Goal: Task Accomplishment & Management: Use online tool/utility

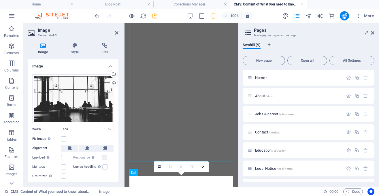
select select "%"
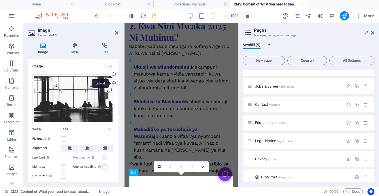
scroll to position [159, 0]
click at [113, 83] on div "Upload" at bounding box center [113, 83] width 9 height 9
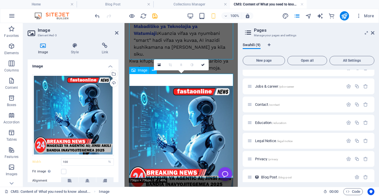
scroll to position [262, 0]
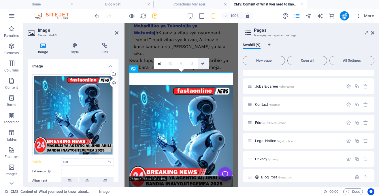
click at [204, 64] on icon at bounding box center [202, 63] width 3 height 3
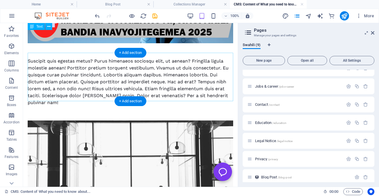
scroll to position [406, 0]
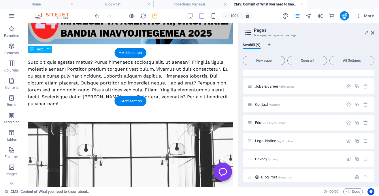
click at [204, 64] on div "Suscipit quis egestas metus? Purus himenaeos sociosqu elit, ut aenean? Fringill…" at bounding box center [130, 83] width 205 height 48
click at [188, 67] on div "Suscipit quis egestas metus? Purus himenaeos sociosqu elit, ut aenean? Fringill…" at bounding box center [130, 83] width 205 height 48
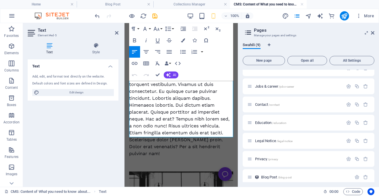
click at [162, 106] on div "Suscipit quis egestas metus? Purus himenaeos sociosqu elit, ut aenean? Fringill…" at bounding box center [181, 108] width 104 height 97
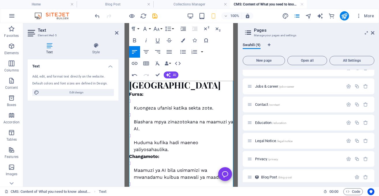
scroll to position [535, 0]
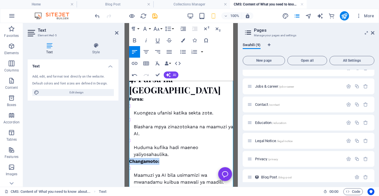
drag, startPoint x: 160, startPoint y: 138, endPoint x: 124, endPoint y: 139, distance: 35.4
click at [183, 40] on icon "button" at bounding box center [183, 40] width 4 height 4
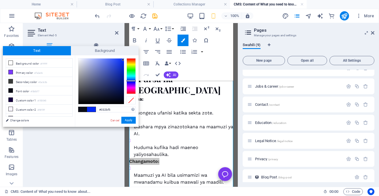
drag, startPoint x: 118, startPoint y: 69, endPoint x: 123, endPoint y: 60, distance: 10.3
click at [123, 60] on div at bounding box center [100, 80] width 45 height 45
click at [132, 119] on button "Apply" at bounding box center [128, 120] width 14 height 7
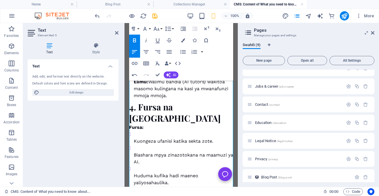
scroll to position [502, 0]
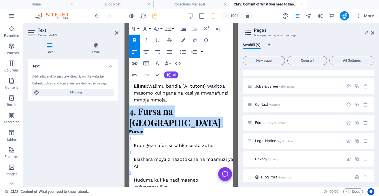
drag, startPoint x: 144, startPoint y: 107, endPoint x: 126, endPoint y: 100, distance: 18.9
click at [126, 100] on div "1. Agentic AI ni nini? Agentic AI ni aina ya akili bandia iliyoundwa kufanya ma…" at bounding box center [180, 24] width 113 height 1006
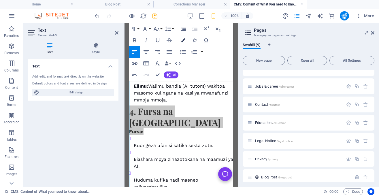
click at [181, 38] on button "Colors" at bounding box center [182, 41] width 11 height 12
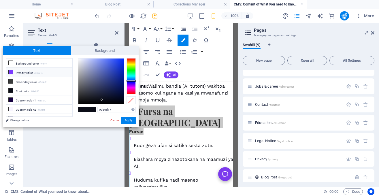
click at [55, 73] on li "Primary color #7a3afe" at bounding box center [39, 72] width 66 height 9
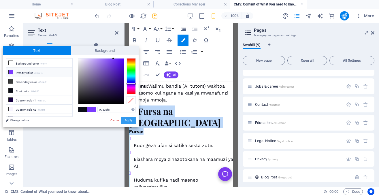
click at [127, 120] on button "Apply" at bounding box center [128, 120] width 14 height 7
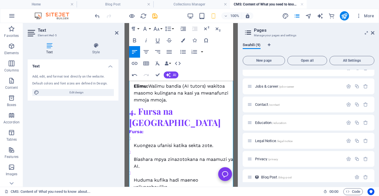
click at [157, 135] on li "Kuongeza ufanisi katika sekta zote." at bounding box center [183, 142] width 99 height 14
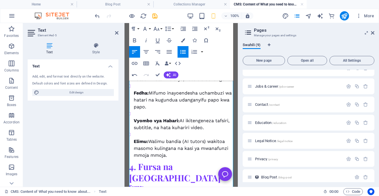
scroll to position [440, 0]
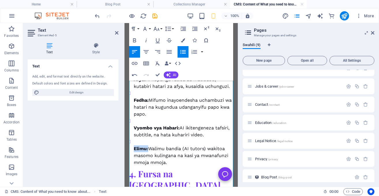
drag, startPoint x: 149, startPoint y: 136, endPoint x: 130, endPoint y: 134, distance: 19.1
click at [130, 134] on ul "Viwandani & Roboti: Roboti zinazojiendesha zikitengeneza bidhaa na kupanga logi…" at bounding box center [181, 106] width 104 height 117
click at [182, 40] on icon "button" at bounding box center [183, 40] width 4 height 4
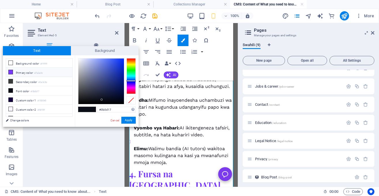
click at [61, 73] on li "Primary color #7a3afe" at bounding box center [39, 72] width 66 height 9
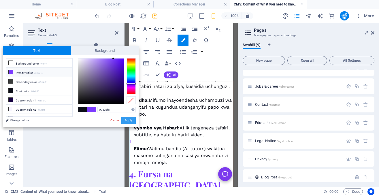
drag, startPoint x: 124, startPoint y: 119, endPoint x: 10, endPoint y: 94, distance: 117.1
click at [124, 119] on button "Apply" at bounding box center [128, 120] width 14 height 7
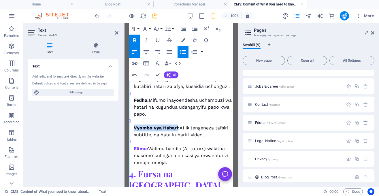
drag, startPoint x: 178, startPoint y: 116, endPoint x: 134, endPoint y: 114, distance: 43.3
click at [134, 125] on strong "Vyombo vya Habari:" at bounding box center [157, 127] width 46 height 5
click at [180, 40] on button "Colors" at bounding box center [182, 41] width 11 height 12
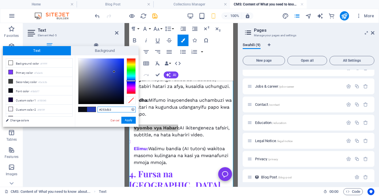
click at [114, 72] on div at bounding box center [100, 80] width 45 height 45
click at [53, 72] on li "Primary color #7a3afe" at bounding box center [39, 72] width 66 height 9
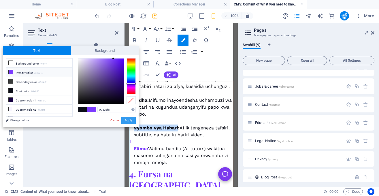
click at [131, 119] on button "Apply" at bounding box center [128, 120] width 14 height 7
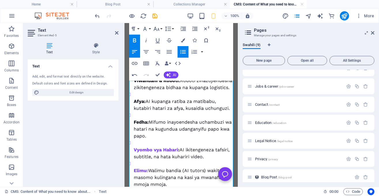
scroll to position [395, 0]
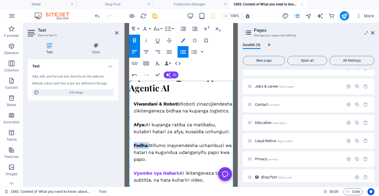
drag, startPoint x: 148, startPoint y: 132, endPoint x: 132, endPoint y: 130, distance: 16.0
click at [132, 130] on ul "Viwandani & Roboti: Roboti zinazojiendesha zikitengeneza bidhaa na kupanga logi…" at bounding box center [181, 152] width 104 height 117
click at [186, 40] on button "Colors" at bounding box center [182, 41] width 11 height 12
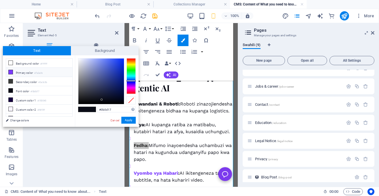
click at [53, 73] on li "Primary color #7a3afe" at bounding box center [39, 72] width 66 height 9
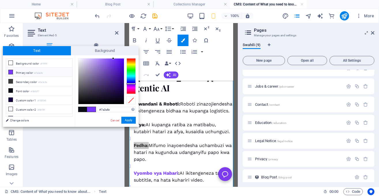
click at [53, 73] on li "Primary color #7a3afe" at bounding box center [39, 72] width 66 height 9
click at [128, 122] on button "Apply" at bounding box center [128, 120] width 14 height 7
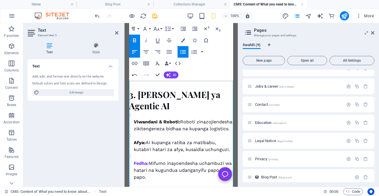
scroll to position [377, 0]
drag, startPoint x: 144, startPoint y: 130, endPoint x: 134, endPoint y: 129, distance: 10.5
click at [134, 140] on strong "Afya:" at bounding box center [140, 142] width 12 height 5
click at [182, 39] on icon "button" at bounding box center [183, 40] width 4 height 4
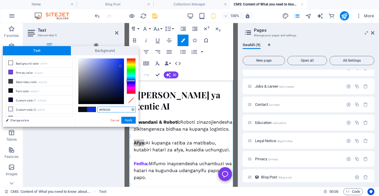
click at [120, 66] on div at bounding box center [100, 80] width 45 height 45
click at [131, 122] on button "Apply" at bounding box center [128, 120] width 14 height 7
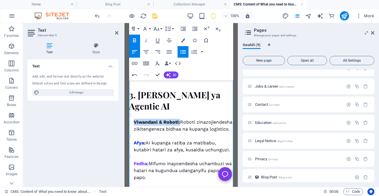
drag, startPoint x: 179, startPoint y: 109, endPoint x: 131, endPoint y: 107, distance: 48.1
click at [131, 112] on ul "Viwandani & Roboti: Roboti zinazojiendesha zikitengeneza bidhaa na kupanga logi…" at bounding box center [181, 170] width 104 height 117
click at [185, 40] on icon "button" at bounding box center [183, 40] width 4 height 4
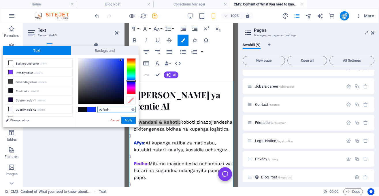
click at [121, 60] on div at bounding box center [100, 80] width 45 height 45
click at [125, 118] on button "Apply" at bounding box center [128, 120] width 14 height 7
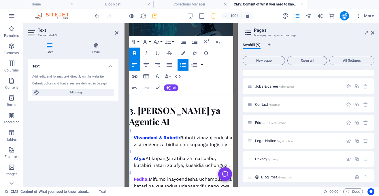
scroll to position [356, 0]
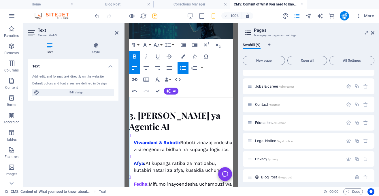
drag, startPoint x: 170, startPoint y: 113, endPoint x: 127, endPoint y: 99, distance: 44.9
click at [127, 99] on div "1. Agentic AI ni nini? Agentic AI ni aina ya akili bandia iliyoundwa kufanya ma…" at bounding box center [180, 170] width 113 height 1006
click at [185, 54] on button "Colors" at bounding box center [182, 57] width 11 height 12
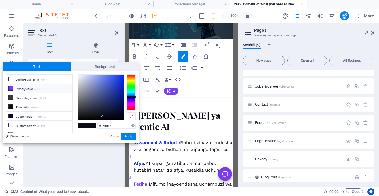
click at [57, 89] on li "Primary color #7a3afe" at bounding box center [39, 88] width 66 height 9
type input "#7a3afe"
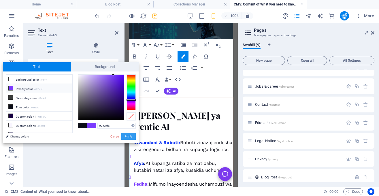
click at [131, 136] on button "Apply" at bounding box center [128, 136] width 14 height 7
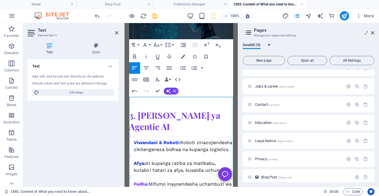
click at [177, 132] on li "Viwandani & Roboti: Roboti zinazojiendesha zikitengeneza bidhaa na kupanga logi…" at bounding box center [183, 142] width 99 height 21
click at [172, 113] on h2 "3. Matumizi Halisi ya Agentic AI" at bounding box center [181, 121] width 104 height 22
click at [172, 113] on h2 "3. Matumizi Halisi ya Agentic AI9" at bounding box center [181, 121] width 104 height 22
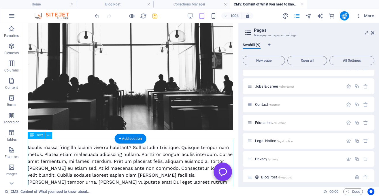
scroll to position [721, 0]
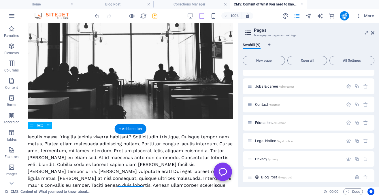
click at [151, 156] on div "Iaculis massa fringilla lacinia viverra habitant? Sollicitudin tristique. Quisq…" at bounding box center [130, 167] width 205 height 69
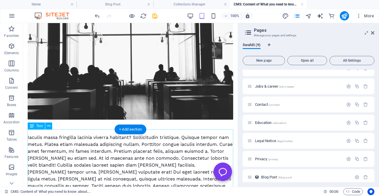
scroll to position [749, 0]
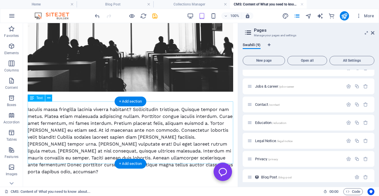
click at [135, 133] on div "Iaculis massa fringilla lacinia viverra habitant? Sollicitudin tristique. Quisq…" at bounding box center [130, 140] width 205 height 69
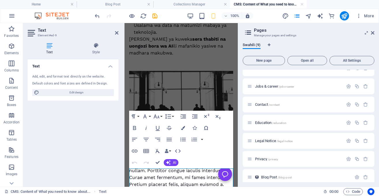
scroll to position [682, 0]
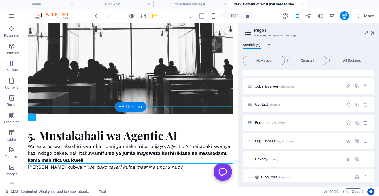
scroll to position [729, 0]
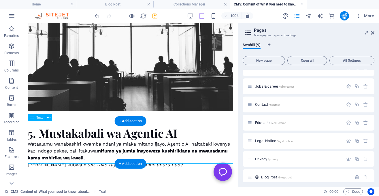
click at [178, 130] on div "5. Mustakabali wa Agentic AI Wataalamu wanabashiri kwamba ndani ya miaka mitano…" at bounding box center [130, 147] width 205 height 43
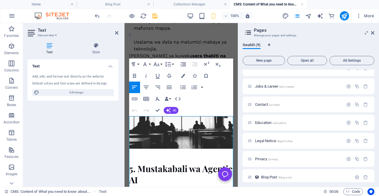
scroll to position [734, 0]
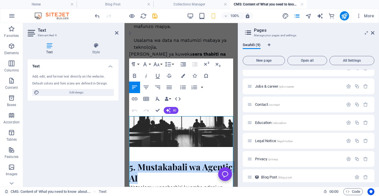
drag, startPoint x: 142, startPoint y: 132, endPoint x: 129, endPoint y: 119, distance: 18.5
click at [129, 161] on h2 "5. Mustakabali wa Agentic AI" at bounding box center [181, 172] width 104 height 22
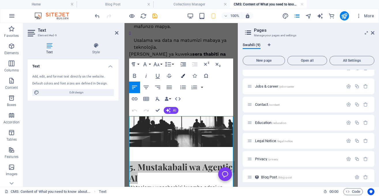
click at [184, 76] on icon "button" at bounding box center [183, 76] width 4 height 4
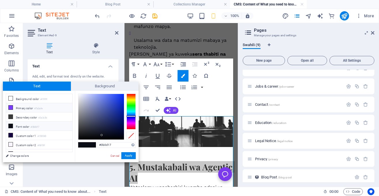
click at [43, 107] on small "#7a3afe" at bounding box center [38, 109] width 8 height 4
type input "#7a3afe"
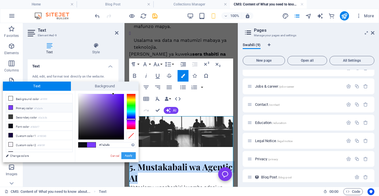
click at [130, 155] on button "Apply" at bounding box center [128, 155] width 14 height 7
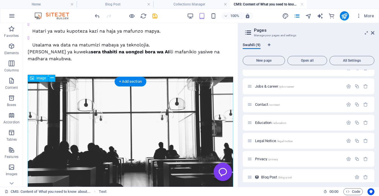
scroll to position [633, 0]
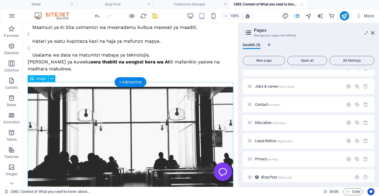
click at [152, 114] on figure at bounding box center [130, 147] width 205 height 121
select select "%"
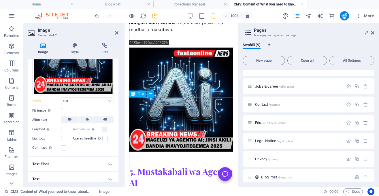
scroll to position [796, 0]
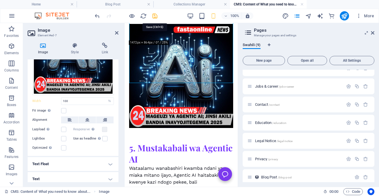
click at [155, 15] on icon "save" at bounding box center [154, 16] width 7 height 7
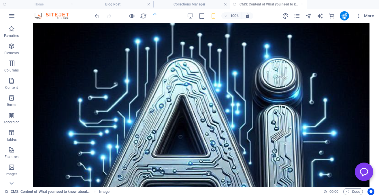
scroll to position [851, 0]
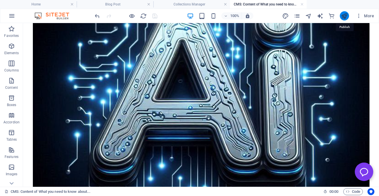
click at [343, 16] on icon "publish" at bounding box center [344, 16] width 7 height 7
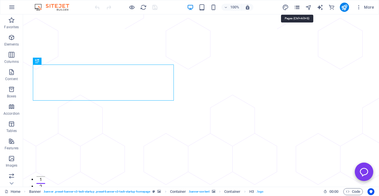
click at [298, 5] on icon "pages" at bounding box center [296, 7] width 7 height 7
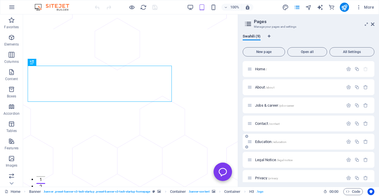
scroll to position [6, 0]
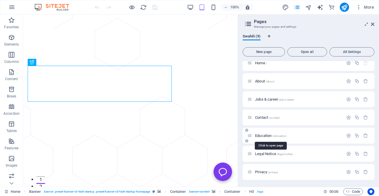
click at [267, 135] on span "Education /education" at bounding box center [270, 135] width 31 height 4
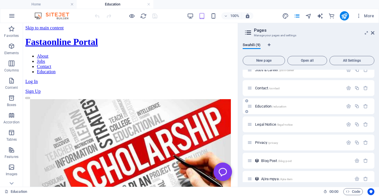
scroll to position [51, 0]
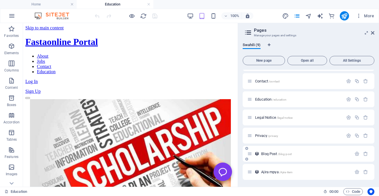
click at [268, 155] on span "Blog Post /blog-post" at bounding box center [276, 153] width 31 height 4
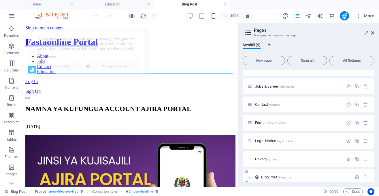
scroll to position [0, 0]
select select "68b3d84fc45ac1f7d8032475"
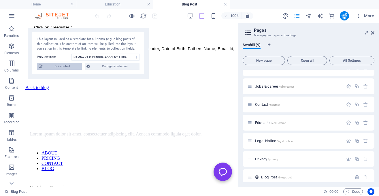
scroll to position [634, 0]
click at [73, 65] on span "Edit content" at bounding box center [62, 66] width 36 height 7
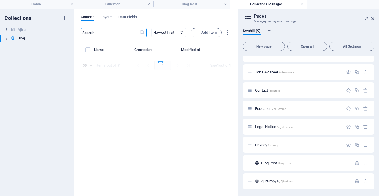
select select "HOW TO.."
select select "FEATURED"
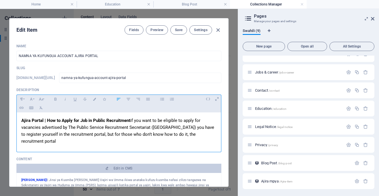
scroll to position [45, 0]
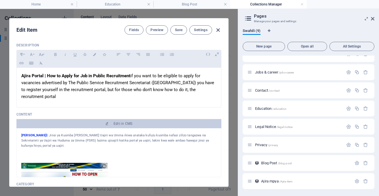
click at [217, 30] on icon "button" at bounding box center [218, 30] width 7 height 7
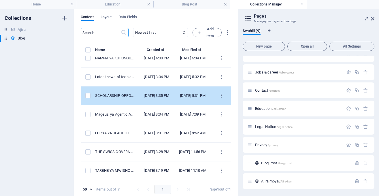
scroll to position [15, 0]
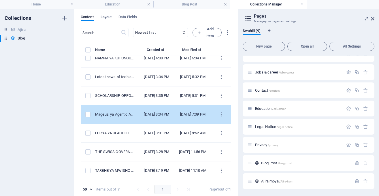
click at [141, 107] on td "Mar 17, 2022 3:34 PM" at bounding box center [156, 114] width 35 height 19
select select "INTERNSHIP"
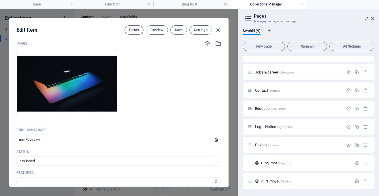
scroll to position [233, 0]
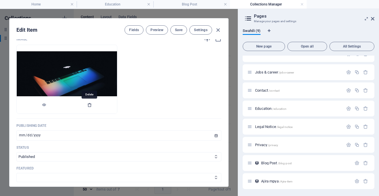
click at [88, 105] on icon "button" at bounding box center [89, 105] width 5 height 5
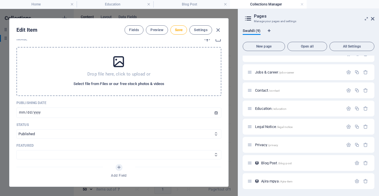
click at [108, 85] on span "Select file from Files or our free stock photos & videos" at bounding box center [118, 83] width 91 height 7
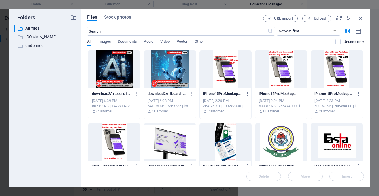
click at [172, 72] on div at bounding box center [170, 68] width 52 height 37
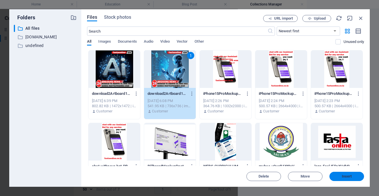
click at [339, 176] on span "Insert" at bounding box center [346, 175] width 30 height 3
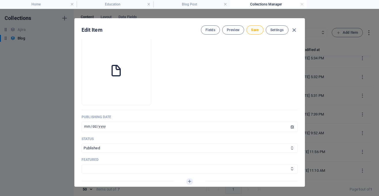
scroll to position [224, 0]
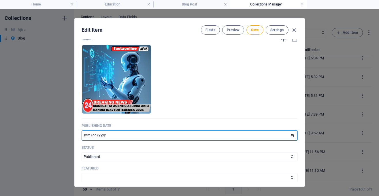
click at [87, 134] on input "2022-03-15" at bounding box center [189, 135] width 216 height 10
type input "[DATE]"
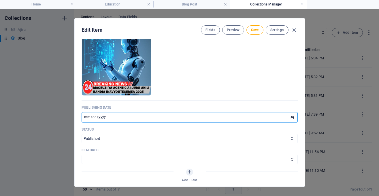
scroll to position [243, 0]
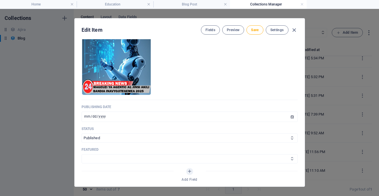
click at [81, 154] on select "FEATURED NOT FEATURED" at bounding box center [189, 158] width 216 height 9
select select "FEATURED"
click option "FEATURED" at bounding box center [0, 0] width 0 height 0
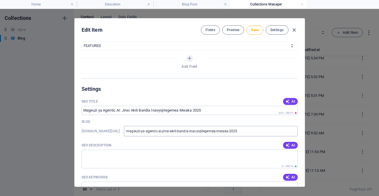
scroll to position [358, 0]
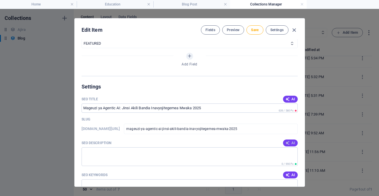
click at [294, 143] on span "AI" at bounding box center [290, 143] width 10 height 5
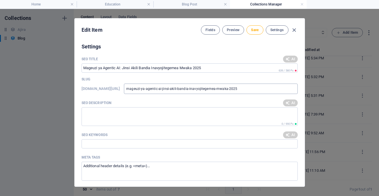
scroll to position [403, 0]
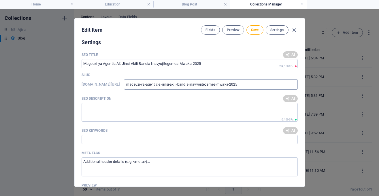
type textarea "Discover the rise of Agentic AI by 2025—self-sufficient systems transforming in…"
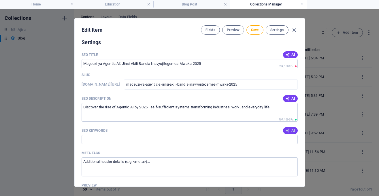
click at [289, 128] on button "AI" at bounding box center [290, 130] width 14 height 7
type input "Agentic AI, akili bandia 2025, mifumo ya kujitegemea, teknolojia ya akili bandi…"
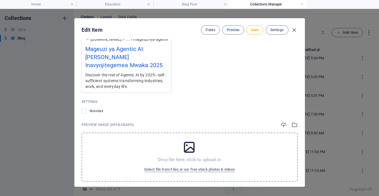
scroll to position [585, 0]
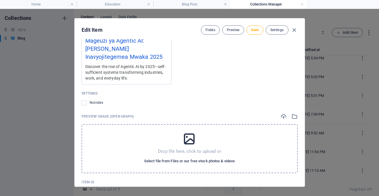
click at [191, 158] on span "Select file from Files or our free stock photos & videos" at bounding box center [189, 160] width 91 height 7
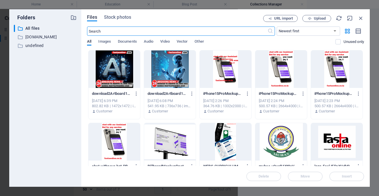
scroll to position [594, 0]
click at [160, 73] on div at bounding box center [170, 68] width 52 height 37
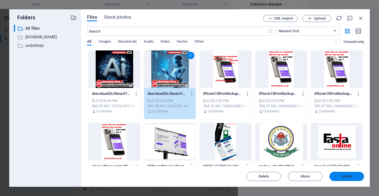
click at [354, 176] on span "Insert" at bounding box center [346, 175] width 30 height 3
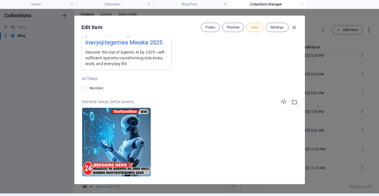
scroll to position [628, 0]
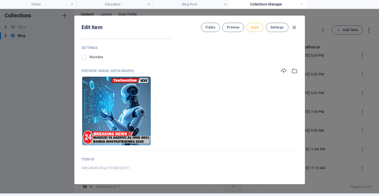
click at [256, 26] on span "Save" at bounding box center [254, 27] width 7 height 5
click at [209, 7] on h4 "Blog Post" at bounding box center [191, 4] width 77 height 6
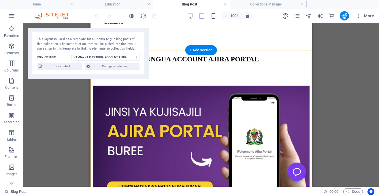
scroll to position [0, 0]
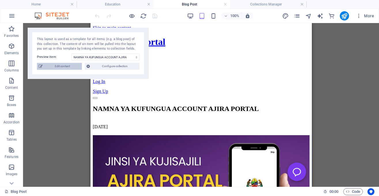
click at [65, 66] on span "Edit content" at bounding box center [62, 66] width 36 height 7
type input "NAMNA YA KUFUNGUA ACCOUNT AJIRA PORTAL"
type input "namna-ya-kufungua-account-ajira-portal"
select select "HOW TO.."
type input "Habib"
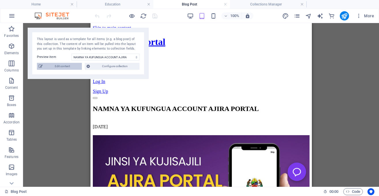
type input "2025-09-02"
type input "namna-ya-kufungua-account-ajira-portal"
type textarea "Register on the Ajira Portal to apply for public sector jobs easily. Follow our…"
type input "Ajira Portal, Public Service Recruitment, PSRS, kuomba kazi, uajiri wa umma, ji…"
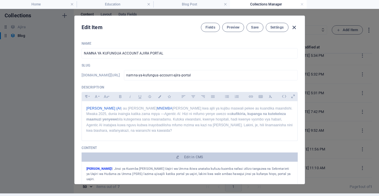
click at [291, 26] on icon "button" at bounding box center [294, 27] width 7 height 7
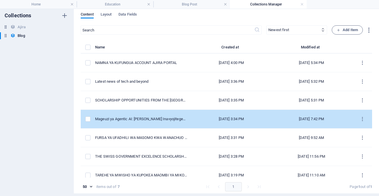
scroll to position [0, 0]
click at [192, 116] on td "Mar 17, 2022 3:34 PM" at bounding box center [231, 118] width 78 height 19
select select "INTERNSHIP"
select select "FEATURED"
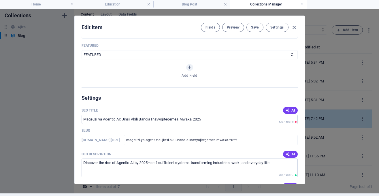
scroll to position [344, 0]
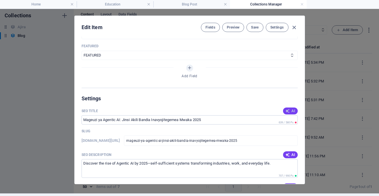
click at [286, 111] on icon "button" at bounding box center [287, 111] width 5 height 5
click at [267, 121] on input "**SEO Title:** Mageuzi ya Agentic AI 2025" at bounding box center [189, 119] width 216 height 9
click at [291, 110] on span "AI" at bounding box center [290, 111] width 10 height 5
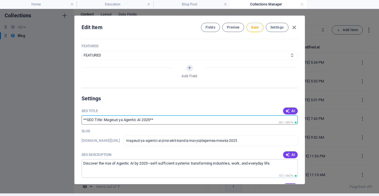
click at [236, 121] on input "**SEO Title: Mageuzi ya Agentic AI 2025**" at bounding box center [189, 119] width 216 height 9
type input "*"
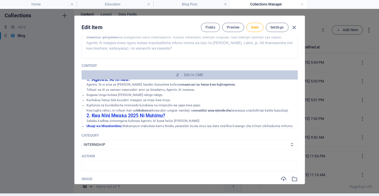
scroll to position [10, 0]
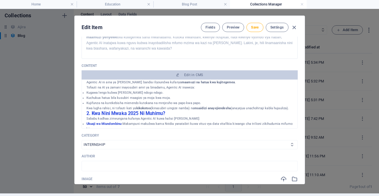
click at [81, 140] on select "NEWS HOW TO.. INTERNSHIP TECHNOLOGY ALL" at bounding box center [189, 144] width 216 height 9
select select "TECHNOLOGY"
click option "TECHNOLOGY" at bounding box center [0, 0] width 0 height 0
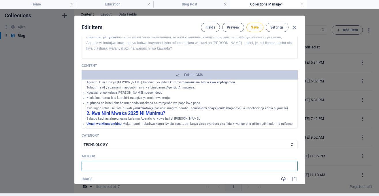
click at [208, 166] on input "text" at bounding box center [189, 166] width 216 height 10
type input "Habib"
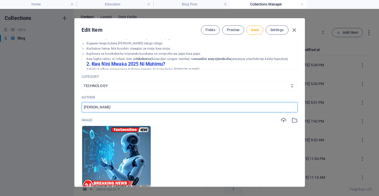
scroll to position [148, 0]
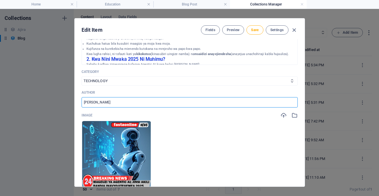
click at [222, 98] on input "Habib" at bounding box center [189, 102] width 216 height 10
click at [276, 101] on input "text" at bounding box center [189, 102] width 216 height 10
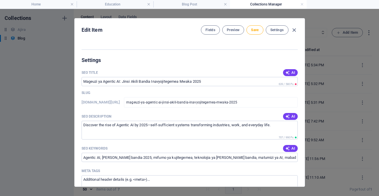
scroll to position [392, 0]
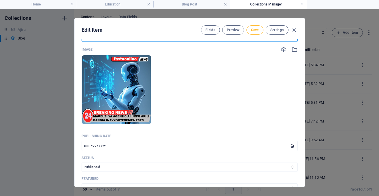
type input "Habib"
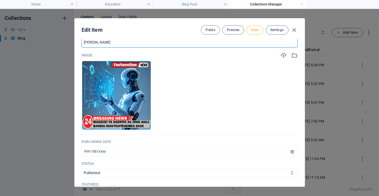
click at [255, 29] on span "Save" at bounding box center [254, 30] width 7 height 5
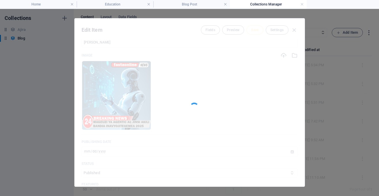
scroll to position [206, 0]
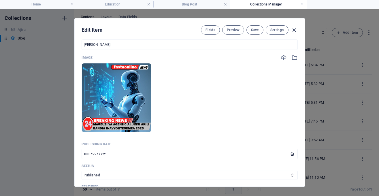
click at [295, 28] on icon "button" at bounding box center [294, 30] width 7 height 7
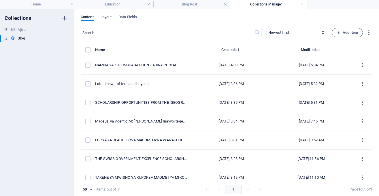
scroll to position [0, 0]
click at [211, 6] on h4 "Blog Post" at bounding box center [191, 4] width 77 height 6
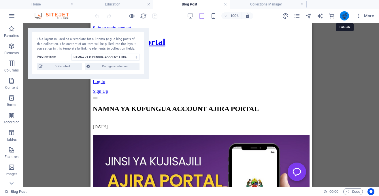
click at [343, 18] on icon "publish" at bounding box center [344, 16] width 7 height 7
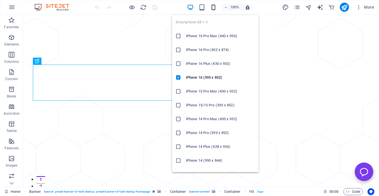
click at [214, 8] on icon "button" at bounding box center [213, 7] width 7 height 7
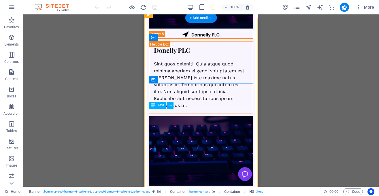
scroll to position [3392, 0]
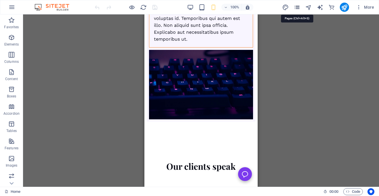
click at [295, 7] on icon "pages" at bounding box center [296, 7] width 7 height 7
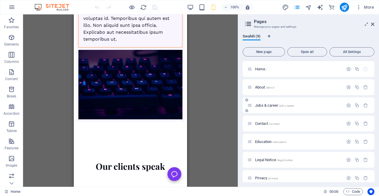
click at [265, 107] on span "Jobs & career /jobs-career" at bounding box center [274, 105] width 39 height 4
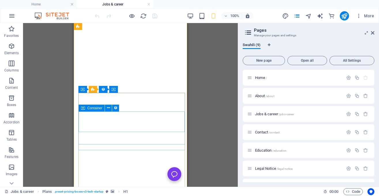
scroll to position [78, 0]
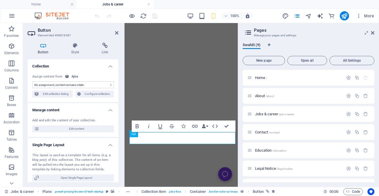
click at [32, 81] on select "No assignment, content remains static Created at (Date) Updated at (Date) Name …" at bounding box center [72, 84] width 81 height 7
click at [108, 84] on select "No assignment, content remains static Created at (Date) Updated at (Date) Name …" at bounding box center [72, 84] width 81 height 7
click at [87, 93] on span "Configure collection" at bounding box center [97, 93] width 30 height 7
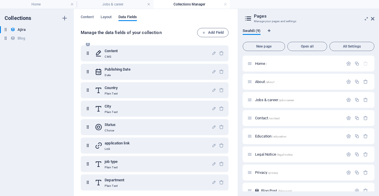
scroll to position [58, 0]
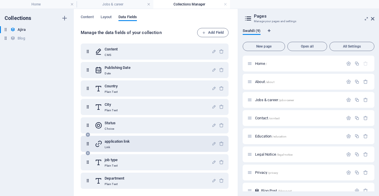
click at [142, 145] on div "application link Link" at bounding box center [153, 144] width 117 height 12
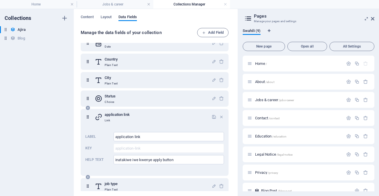
scroll to position [87, 0]
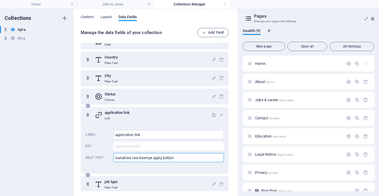
click at [179, 158] on input "inatakiwe iwe kwenye apply button" at bounding box center [168, 157] width 110 height 9
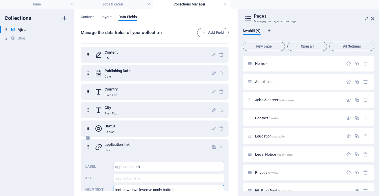
scroll to position [55, 0]
click at [184, 164] on input "application link" at bounding box center [168, 166] width 110 height 9
click at [194, 150] on div "application link Link" at bounding box center [153, 147] width 117 height 12
click at [215, 146] on icon "button" at bounding box center [213, 147] width 5 height 5
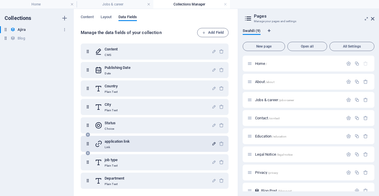
click at [21, 28] on h6 "Ajira" at bounding box center [22, 29] width 8 height 7
click at [86, 16] on span "Content" at bounding box center [87, 18] width 13 height 8
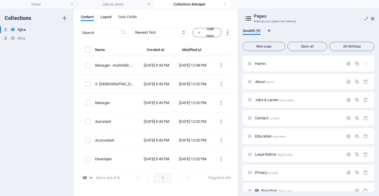
click at [104, 18] on span "Layout" at bounding box center [105, 18] width 11 height 8
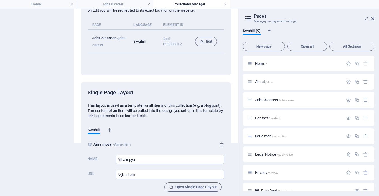
scroll to position [0, 0]
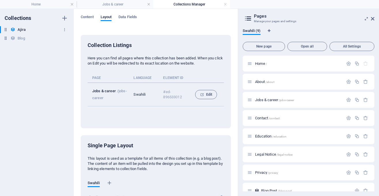
click at [19, 29] on h6 "Ajira" at bounding box center [22, 29] width 8 height 7
click at [40, 5] on h4 "Home" at bounding box center [38, 4] width 77 height 6
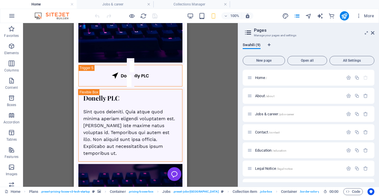
scroll to position [3400, 0]
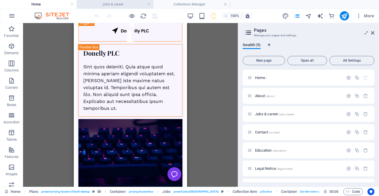
click at [117, 2] on h4 "Jobs & career" at bounding box center [115, 4] width 77 height 6
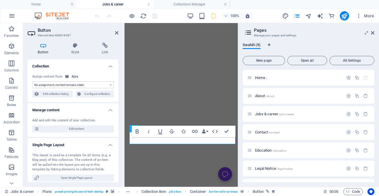
click at [32, 81] on select "No assignment, content remains static Created at (Date) Updated at (Date) Name …" at bounding box center [72, 84] width 81 height 7
click at [104, 46] on icon at bounding box center [104, 46] width 27 height 6
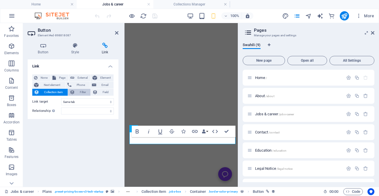
click at [87, 90] on span "Filter" at bounding box center [83, 92] width 12 height 7
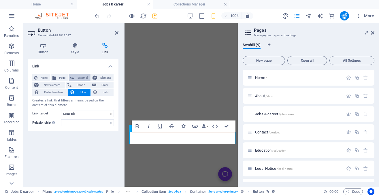
click at [81, 78] on span "External" at bounding box center [82, 77] width 13 height 7
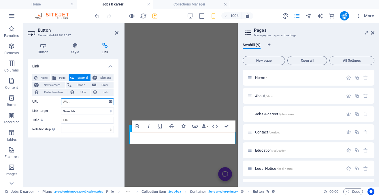
select select "blank"
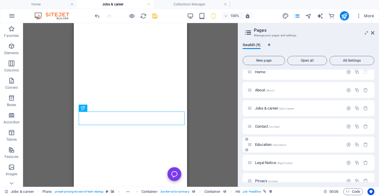
scroll to position [10, 0]
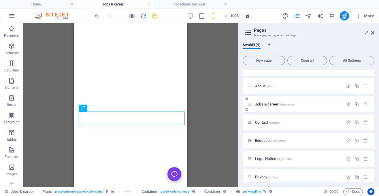
click at [272, 104] on span "Jobs & career /jobs-career" at bounding box center [274, 104] width 39 height 4
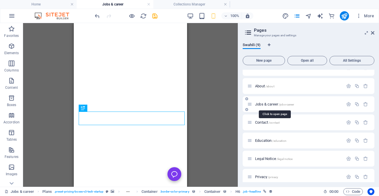
click at [272, 104] on span "Jobs & career /jobs-career" at bounding box center [274, 104] width 39 height 4
click at [346, 103] on icon "button" at bounding box center [348, 104] width 5 height 5
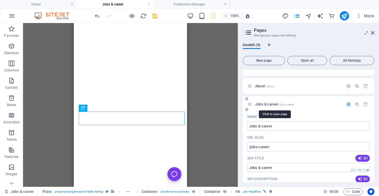
click at [276, 105] on span "Jobs & career /jobs-career" at bounding box center [274, 104] width 39 height 4
click at [156, 15] on icon "save" at bounding box center [154, 16] width 7 height 7
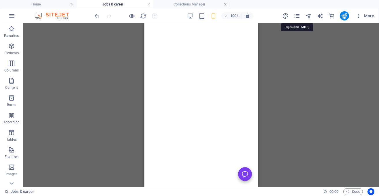
click at [298, 15] on icon "pages" at bounding box center [296, 16] width 7 height 7
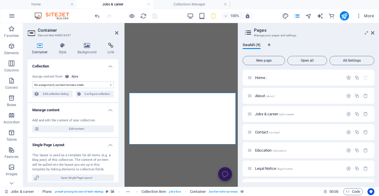
click at [88, 124] on div "Add and edit the content of your collection. Edit content" at bounding box center [73, 124] width 91 height 23
click at [87, 127] on span "Edit content" at bounding box center [76, 128] width 71 height 7
select select "Published"
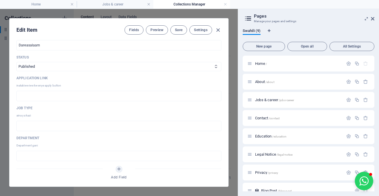
scroll to position [255, 0]
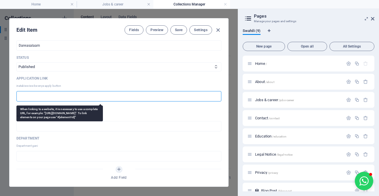
click at [82, 95] on input "text" at bounding box center [118, 96] width 205 height 10
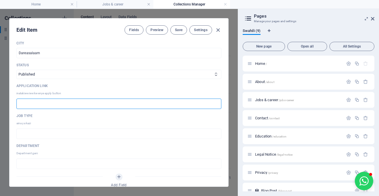
scroll to position [247, 0]
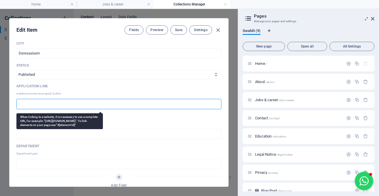
click at [78, 101] on input "text" at bounding box center [118, 104] width 205 height 10
click at [145, 103] on input "text" at bounding box center [118, 104] width 205 height 10
click at [164, 105] on input "text" at bounding box center [118, 104] width 205 height 10
paste input "o: icu@muhas.ac.tz"
click at [21, 103] on input "o: icu@muhas.ac.tz" at bounding box center [118, 104] width 205 height 10
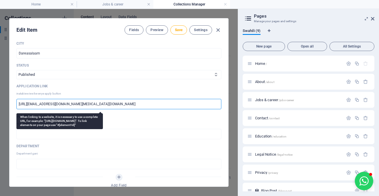
click at [72, 103] on input "https://www.icu@muhas.ac.tz" at bounding box center [118, 104] width 205 height 10
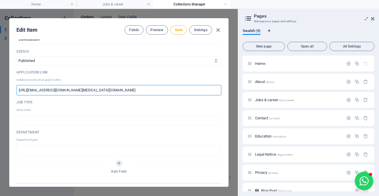
scroll to position [267, 0]
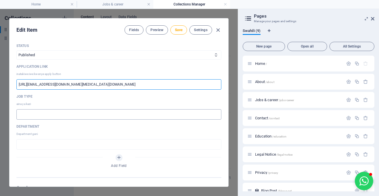
type input "https://www.icu@muhas.ac.tz"
click at [124, 115] on input "text" at bounding box center [118, 114] width 205 height 10
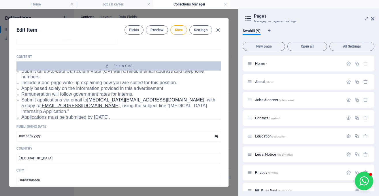
scroll to position [109, 0]
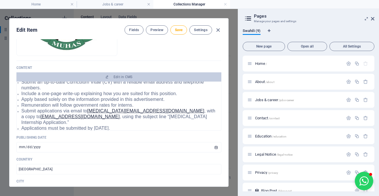
drag, startPoint x: 20, startPoint y: 109, endPoint x: 89, endPoint y: 111, distance: 69.2
click at [89, 111] on div "Job description Muhimbili University of Health and Allied Sciences (MUHAS) is o…" at bounding box center [118, 105] width 205 height 49
copy span "muhas.convocation@gmail.com ,"
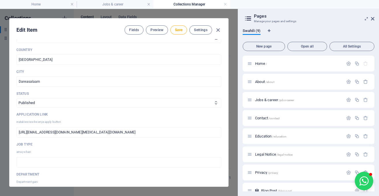
scroll to position [220, 0]
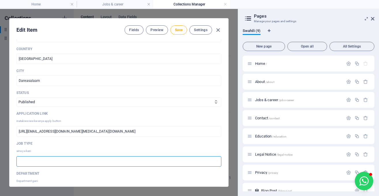
click at [126, 162] on input "text" at bounding box center [118, 161] width 205 height 10
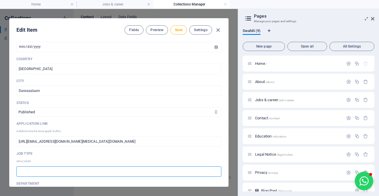
scroll to position [256, 0]
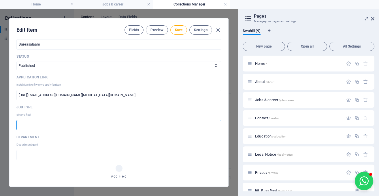
click at [131, 121] on input "text" at bounding box center [118, 125] width 205 height 10
type input "internship"
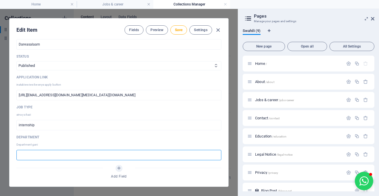
click at [103, 158] on input "text" at bounding box center [118, 155] width 205 height 10
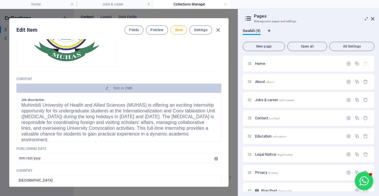
scroll to position [0, 0]
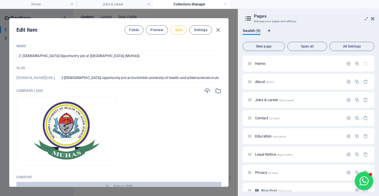
type input "orthopedic department"
click at [178, 32] on span "Save" at bounding box center [178, 30] width 7 height 5
click at [215, 28] on icon "button" at bounding box center [218, 30] width 7 height 7
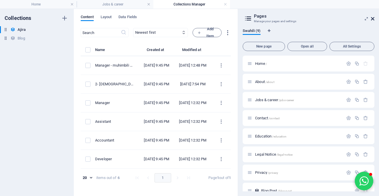
click at [371, 17] on icon at bounding box center [372, 18] width 3 height 5
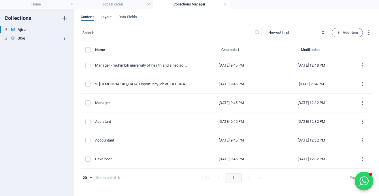
click at [29, 39] on div "Blog Blog" at bounding box center [34, 38] width 68 height 7
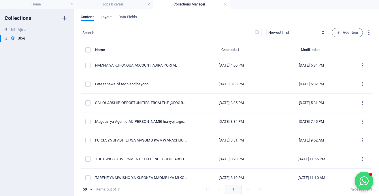
click at [364, 181] on button "Open chat window" at bounding box center [363, 181] width 18 height 18
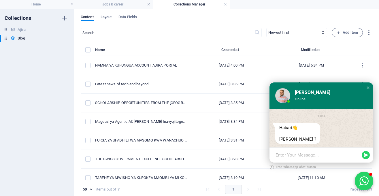
click at [38, 17] on div "Collections" at bounding box center [37, 18] width 74 height 7
click at [51, 3] on h4 "Home" at bounding box center [38, 4] width 77 height 6
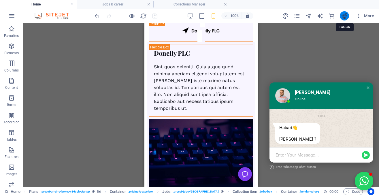
click at [344, 15] on icon "publish" at bounding box center [344, 16] width 7 height 7
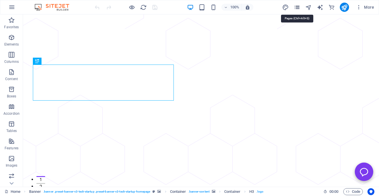
click at [299, 6] on icon "pages" at bounding box center [296, 7] width 7 height 7
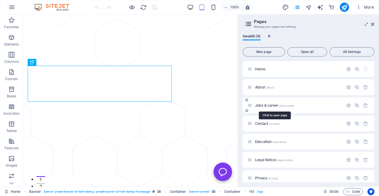
click at [265, 106] on span "Jobs & career /jobs-career" at bounding box center [274, 105] width 39 height 4
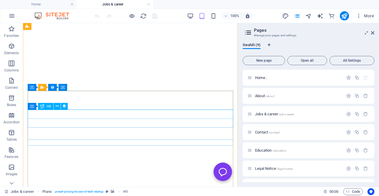
scroll to position [90, 0]
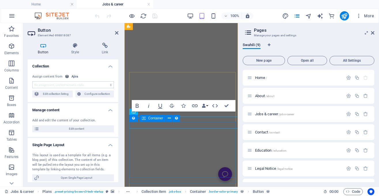
scroll to position [98, 0]
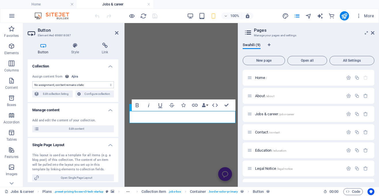
click at [32, 81] on select "No assignment, content remains static Created at (Date) Updated at (Date) Name …" at bounding box center [72, 84] width 81 height 7
click at [111, 63] on h4 "Collection" at bounding box center [73, 64] width 91 height 10
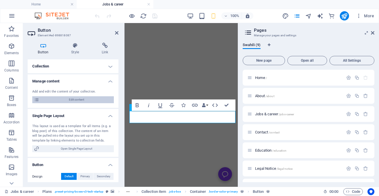
click at [88, 99] on span "Edit content" at bounding box center [76, 99] width 71 height 7
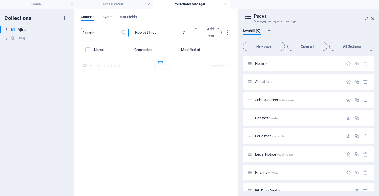
select select "Published"
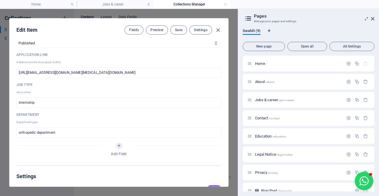
scroll to position [279, 0]
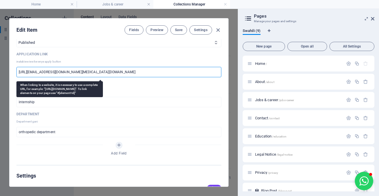
click at [97, 72] on input "[URL][EMAIL_ADDRESS][DOMAIN_NAME][MEDICAL_DATA][DOMAIN_NAME]" at bounding box center [118, 72] width 205 height 10
drag, startPoint x: 89, startPoint y: 72, endPoint x: 40, endPoint y: 72, distance: 49.5
click at [40, 72] on input "[URL][EMAIL_ADDRESS][DOMAIN_NAME][MEDICAL_DATA][DOMAIN_NAME]" at bounding box center [118, 72] width 205 height 10
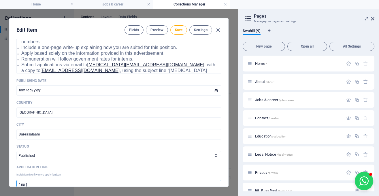
scroll to position [257, 0]
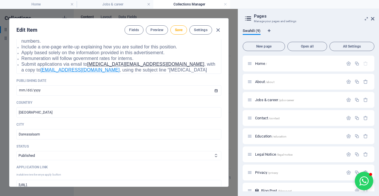
drag, startPoint x: 21, startPoint y: 64, endPoint x: 87, endPoint y: 65, distance: 66.2
click at [87, 65] on div "Job description Muhimbili University of Health and Allied Sciences (MUHAS) is o…" at bounding box center [118, 49] width 205 height 49
copy link "[EMAIL_ADDRESS][DOMAIN_NAME]"
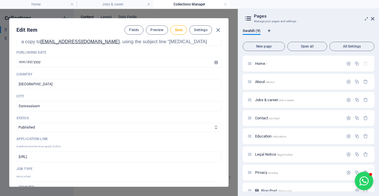
scroll to position [200, 0]
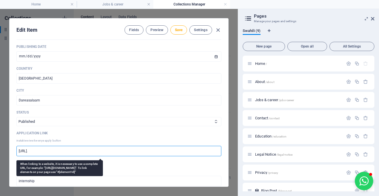
click at [106, 151] on input "[URL]." at bounding box center [118, 151] width 205 height 10
paste input "[EMAIL_ADDRESS][DOMAIN_NAME]"
click at [112, 150] on input "[URL][EMAIL_ADDRESS][DOMAIN_NAME]" at bounding box center [118, 151] width 205 height 10
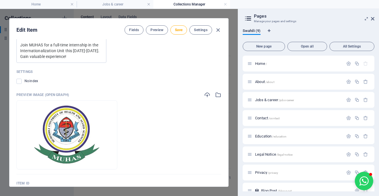
scroll to position [630, 0]
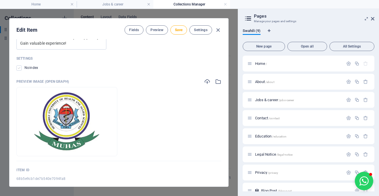
type input "[URL][EMAIL_ADDRESS][DOMAIN_NAME]"
click at [20, 65] on label at bounding box center [18, 67] width 5 height 5
click at [0, 0] on input "checkbox" at bounding box center [0, 0] width 0 height 0
click at [20, 65] on label at bounding box center [18, 67] width 5 height 5
click at [0, 0] on input "checkbox" at bounding box center [0, 0] width 0 height 0
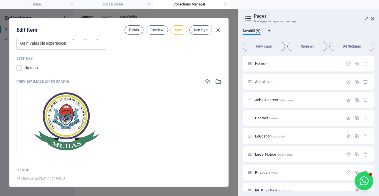
click at [181, 34] on button "Save" at bounding box center [178, 29] width 17 height 9
click at [181, 29] on span "Save" at bounding box center [178, 30] width 7 height 5
click at [200, 29] on span "Settings" at bounding box center [201, 30] width 14 height 5
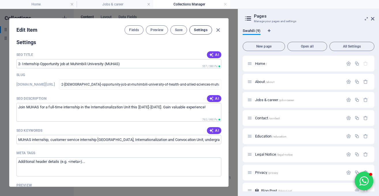
scroll to position [412, 0]
click at [158, 27] on button "Preview" at bounding box center [157, 29] width 22 height 9
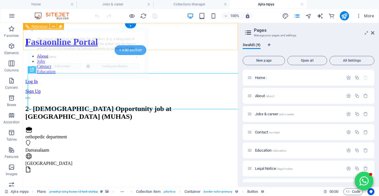
scroll to position [0, 0]
select select "68b5e9cb1de7b540e7094fa8"
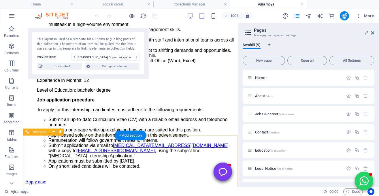
scroll to position [461, 0]
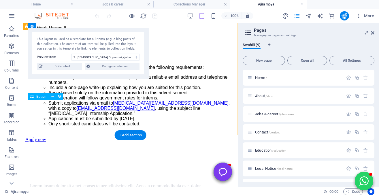
click at [56, 137] on div "Apply now" at bounding box center [130, 139] width 210 height 5
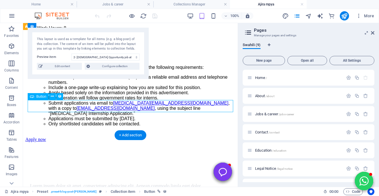
click at [56, 137] on div "Apply now" at bounding box center [130, 139] width 210 height 5
click at [56, 105] on div "Drag here to replace the existing content. Press “Ctrl” if you want to create a…" at bounding box center [130, 105] width 215 height 164
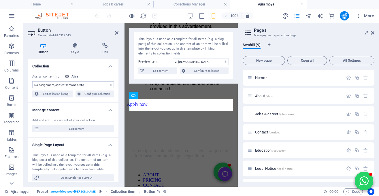
click at [32, 81] on select "No assignment, content remains static Created at (Date) Updated at (Date) Name …" at bounding box center [72, 84] width 81 height 7
click at [105, 49] on h4 "Link" at bounding box center [104, 49] width 27 height 12
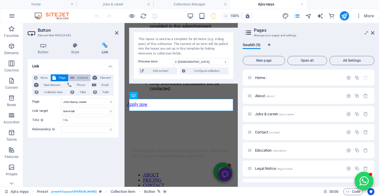
click at [81, 76] on span "External" at bounding box center [82, 77] width 13 height 7
select select "blank"
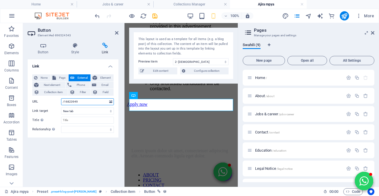
click at [91, 103] on input "/16823949" at bounding box center [87, 101] width 53 height 7
paste input "muhas.convocation@gmail.com"
type input "muhas.convocation@gmail.com"
click at [90, 122] on input "Title Additional link description, should not be the same as the link text. The…" at bounding box center [87, 120] width 53 height 7
type input "apply"
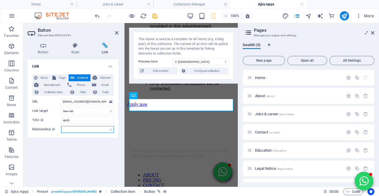
click at [61, 126] on select "alternate author bookmark external help license next nofollow noreferrer noopen…" at bounding box center [87, 129] width 53 height 7
select select "external"
click option "external" at bounding box center [0, 0] width 0 height 0
click at [153, 14] on icon "save" at bounding box center [154, 16] width 7 height 7
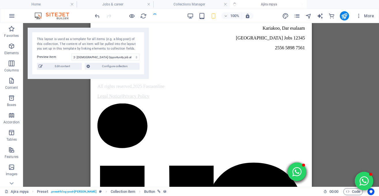
scroll to position [510, 0]
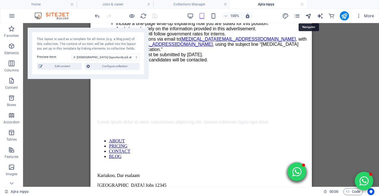
click at [310, 16] on icon "navigator" at bounding box center [308, 16] width 7 height 7
select select "16877589-sw"
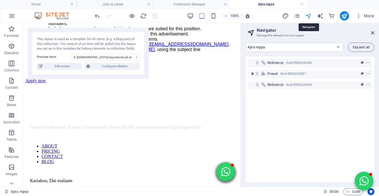
scroll to position [523, 0]
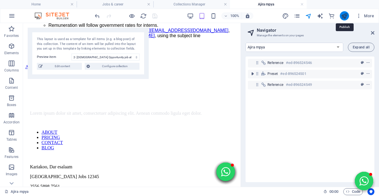
click at [347, 14] on icon "publish" at bounding box center [344, 16] width 7 height 7
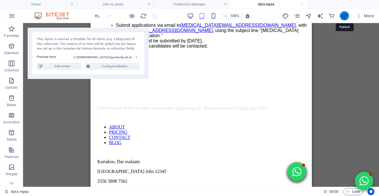
scroll to position [510, 0]
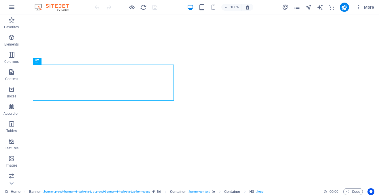
click at [301, 7] on div "More" at bounding box center [329, 7] width 94 height 9
click at [296, 7] on icon "pages" at bounding box center [296, 7] width 7 height 7
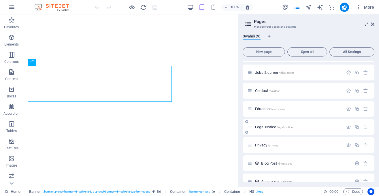
scroll to position [42, 0]
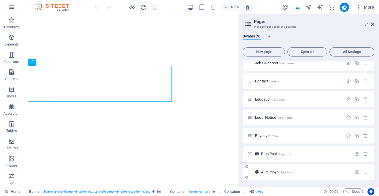
click at [272, 172] on span "Ajira mpya /Ajira-item" at bounding box center [276, 172] width 31 height 4
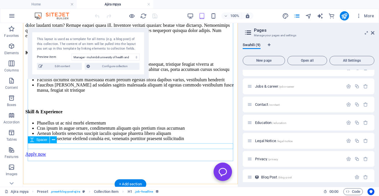
scroll to position [290, 0]
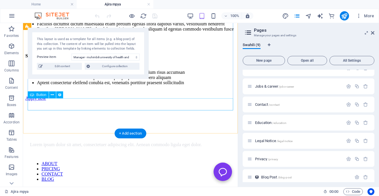
click at [54, 101] on div "Apply now" at bounding box center [130, 98] width 210 height 5
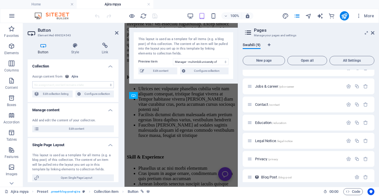
scroll to position [484, 0]
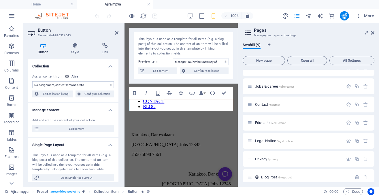
click at [32, 81] on select "No assignment, content remains static Created at (Date) Updated at (Date) Name …" at bounding box center [72, 84] width 81 height 7
click at [81, 63] on h4 "Collection" at bounding box center [73, 64] width 91 height 10
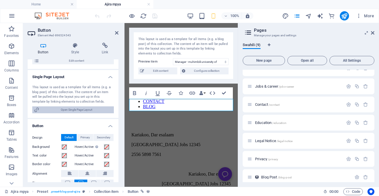
scroll to position [36, 0]
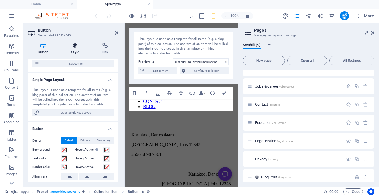
click at [76, 47] on icon at bounding box center [75, 46] width 28 height 6
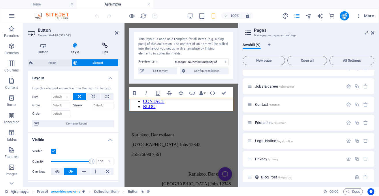
click at [104, 49] on h4 "Link" at bounding box center [104, 49] width 27 height 12
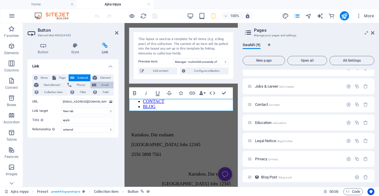
click at [103, 84] on span "Email" at bounding box center [105, 84] width 14 height 7
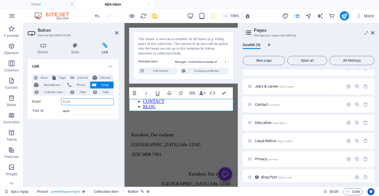
click at [94, 100] on input "Email" at bounding box center [87, 101] width 53 height 7
paste input "[EMAIL_ADDRESS][DOMAIN_NAME]"
type input "[EMAIL_ADDRESS][DOMAIN_NAME]"
click at [88, 112] on input "apply" at bounding box center [87, 110] width 53 height 7
click at [156, 16] on icon "save" at bounding box center [154, 16] width 7 height 7
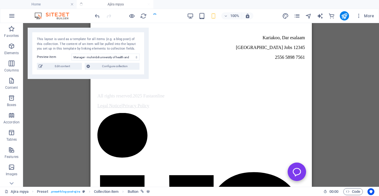
scroll to position [369, 0]
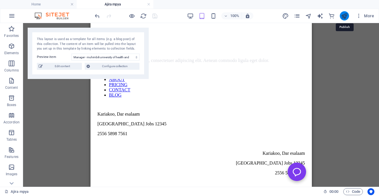
click at [342, 15] on icon "publish" at bounding box center [344, 16] width 7 height 7
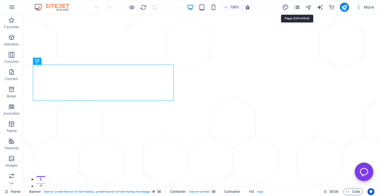
click at [298, 5] on icon "pages" at bounding box center [296, 7] width 7 height 7
